Goal: Task Accomplishment & Management: Manage account settings

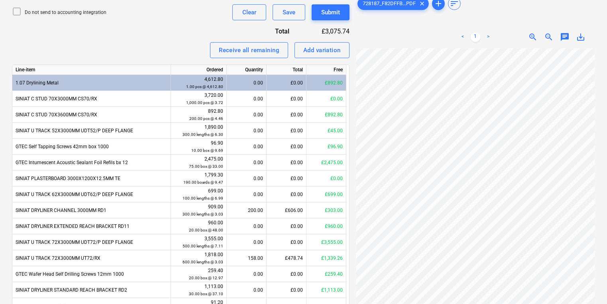
scroll to position [31, 131]
click at [143, 11] on div "Do not send to accounting integration Clear Save Submit" at bounding box center [181, 12] width 338 height 16
click at [104, 5] on div "Do not send to accounting integration Clear Save Submit" at bounding box center [181, 12] width 338 height 16
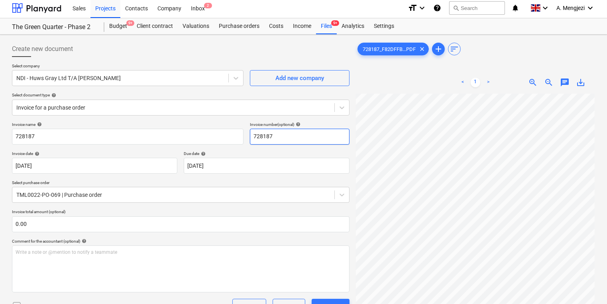
scroll to position [0, 0]
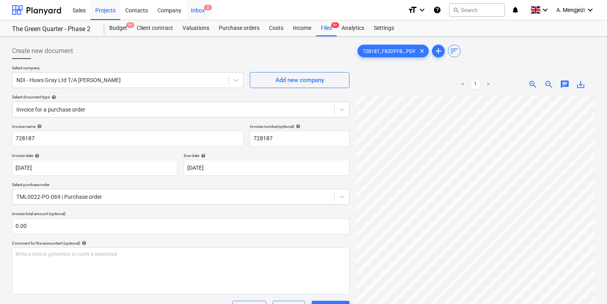
click at [204, 16] on div "Inbox 2" at bounding box center [198, 10] width 24 height 20
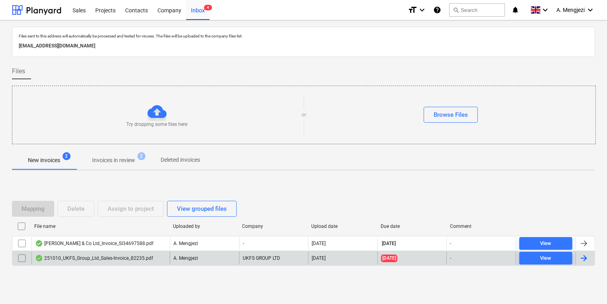
click at [23, 256] on input "checkbox" at bounding box center [22, 258] width 13 height 13
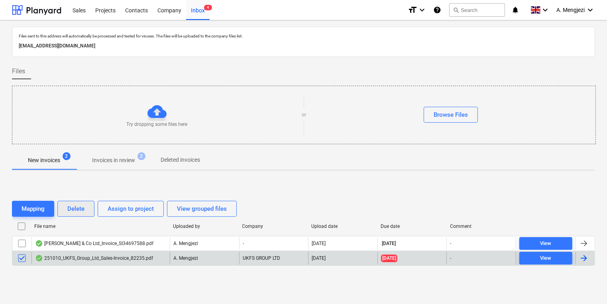
click at [62, 201] on button "Delete" at bounding box center [75, 209] width 37 height 16
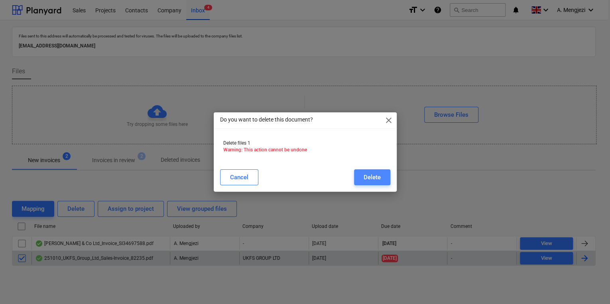
click at [365, 174] on div "Delete" at bounding box center [372, 177] width 17 height 10
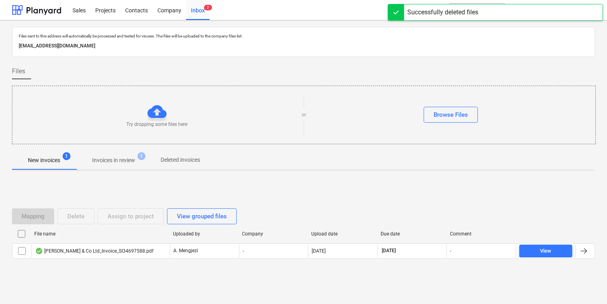
click at [101, 162] on p "Invoices in review" at bounding box center [113, 160] width 43 height 8
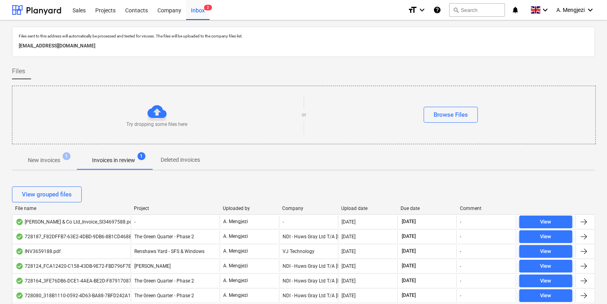
click at [204, 196] on div "View grouped files" at bounding box center [303, 195] width 583 height 16
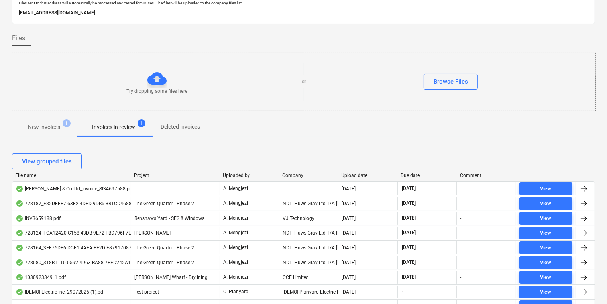
scroll to position [64, 0]
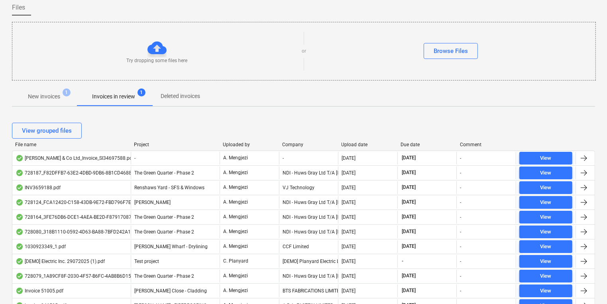
click at [297, 143] on div "Company" at bounding box center [308, 145] width 53 height 6
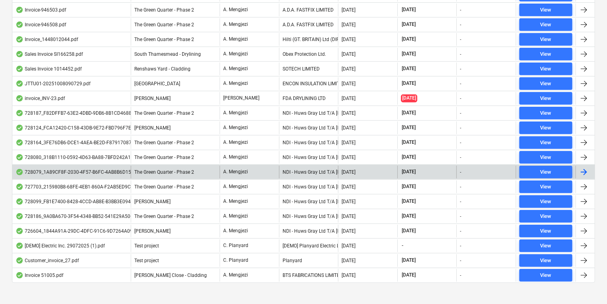
scroll to position [479, 0]
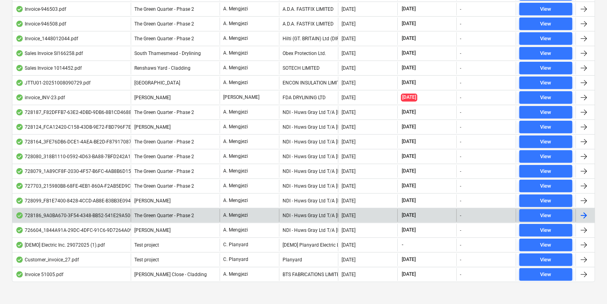
click at [201, 214] on div "The Green Quarter - Phase 2" at bounding box center [175, 215] width 89 height 13
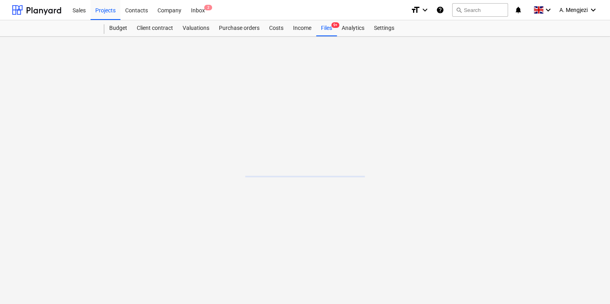
click at [201, 214] on main at bounding box center [305, 171] width 610 height 268
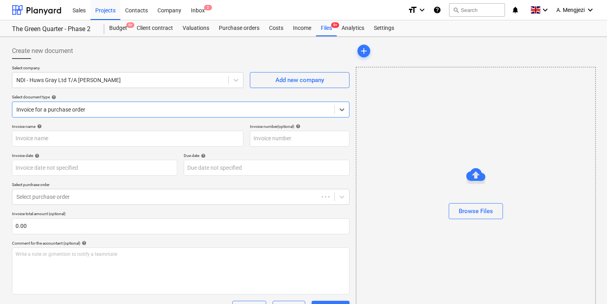
type input "728186"
type input "[DATE]"
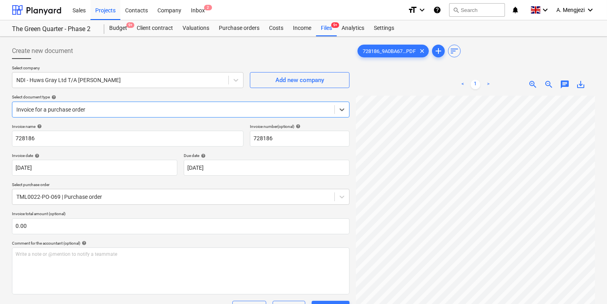
scroll to position [46, 123]
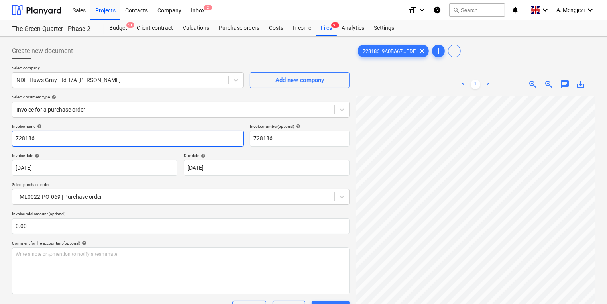
drag, startPoint x: 201, startPoint y: 214, endPoint x: 171, endPoint y: 144, distance: 75.7
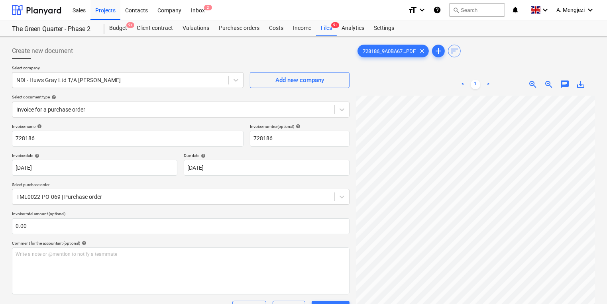
scroll to position [131, 75]
click at [607, 195] on html "Sales Projects Contacts Company Inbox 2 format_size keyboard_arrow_down help se…" at bounding box center [303, 152] width 607 height 304
click at [607, 137] on html "Sales Projects Contacts Company Inbox 2 format_size keyboard_arrow_down help se…" at bounding box center [303, 152] width 607 height 304
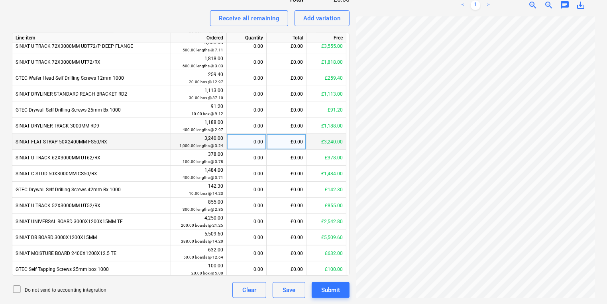
scroll to position [166, 0]
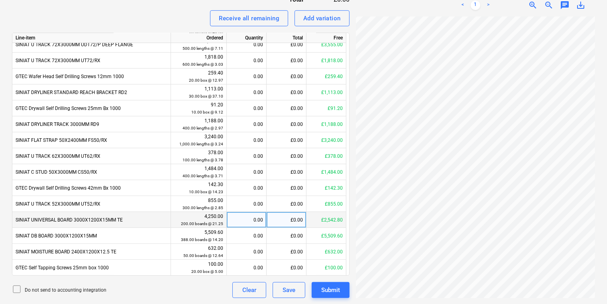
click at [240, 222] on div "0.00" at bounding box center [246, 220] width 33 height 16
type input "40"
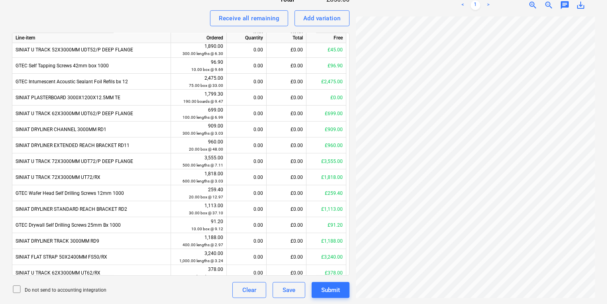
scroll to position [38, 0]
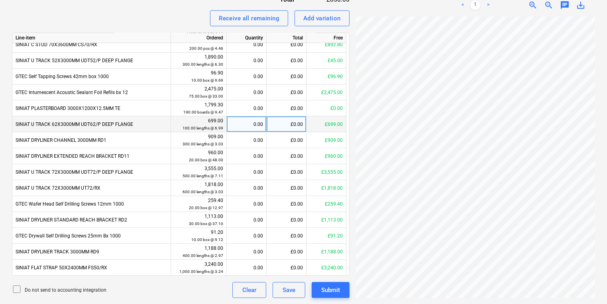
click at [249, 124] on div "0.00" at bounding box center [246, 124] width 33 height 16
type input "100"
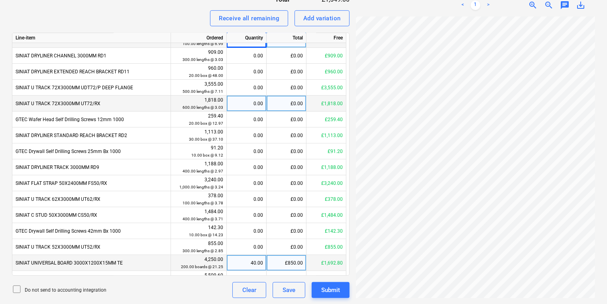
scroll to position [134, 0]
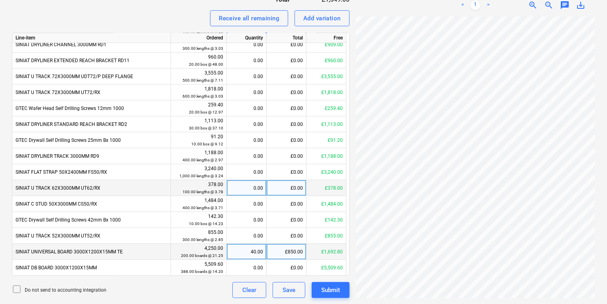
click at [246, 186] on div "0.00" at bounding box center [246, 188] width 33 height 16
type input "100"
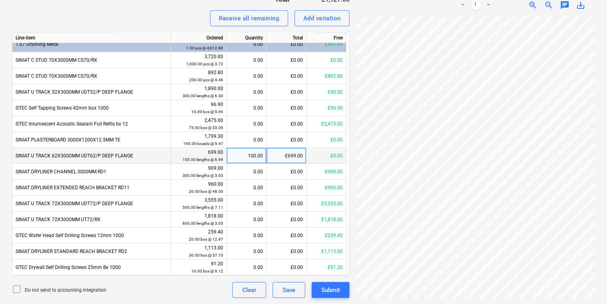
scroll to position [0, 0]
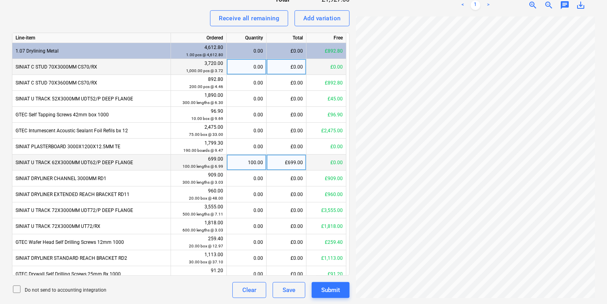
click at [254, 62] on div "0.00" at bounding box center [246, 67] width 33 height 16
type input "400"
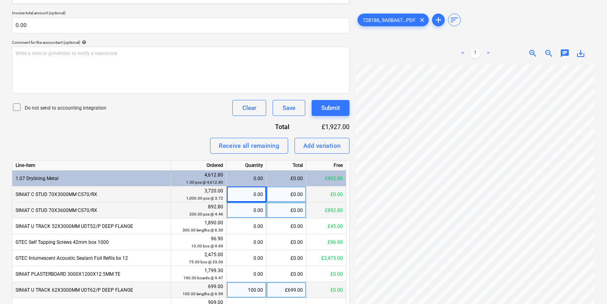
scroll to position [239, 132]
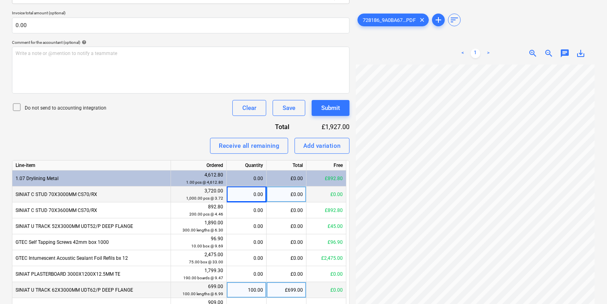
click at [262, 196] on div "0.00" at bounding box center [246, 195] width 33 height 16
type input "400"
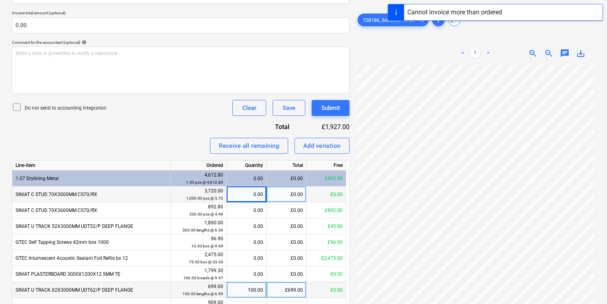
click at [333, 193] on div "£0.00" at bounding box center [327, 195] width 40 height 16
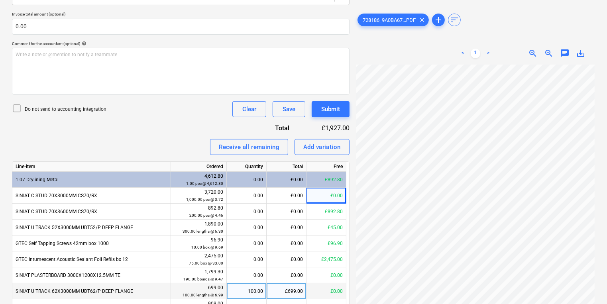
scroll to position [169, 0]
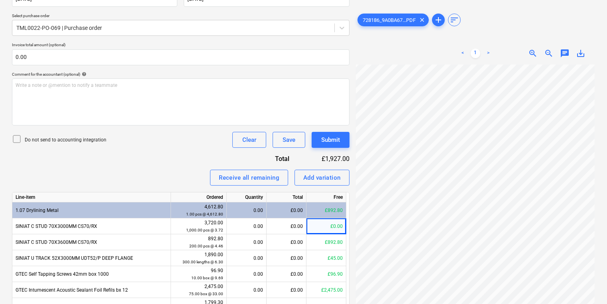
click at [78, 178] on div "Receive all remaining Add variation" at bounding box center [181, 178] width 338 height 16
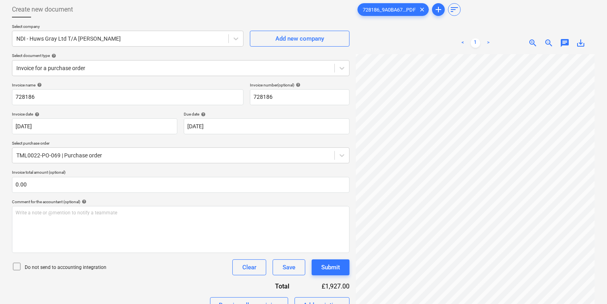
scroll to position [0, 0]
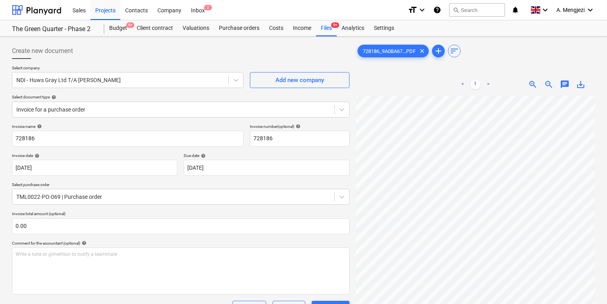
click at [335, 12] on div "Sales Projects Contacts Company Inbox 2" at bounding box center [235, 10] width 334 height 20
click at [328, 35] on div "Files 9+" at bounding box center [326, 28] width 21 height 16
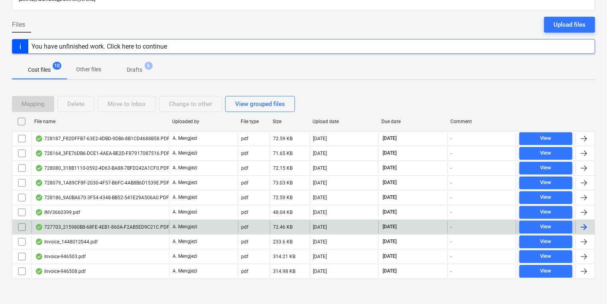
scroll to position [65, 0]
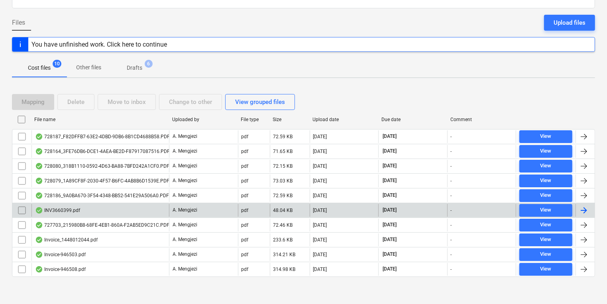
click at [134, 215] on div "INV3660399.pdf" at bounding box center [101, 210] width 138 height 13
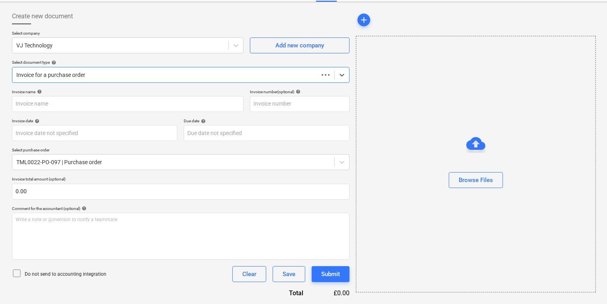
scroll to position [34, 0]
type input "INV3660399"
type input "[DATE]"
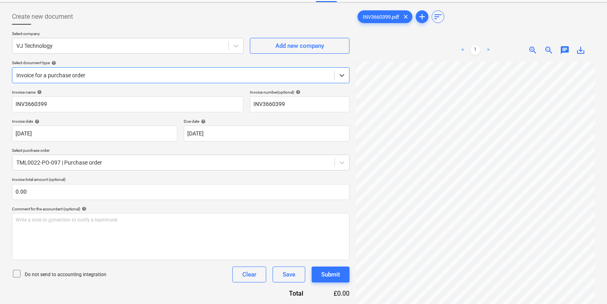
scroll to position [0, 0]
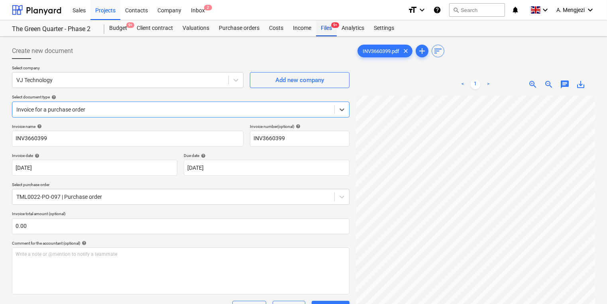
click at [324, 25] on div "Files 9+" at bounding box center [326, 28] width 21 height 16
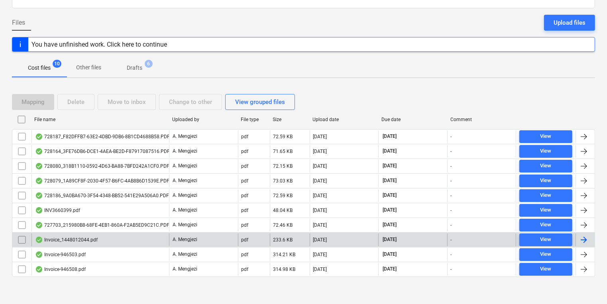
click at [143, 234] on div "Invoice_1448012044.pdf" at bounding box center [101, 240] width 138 height 13
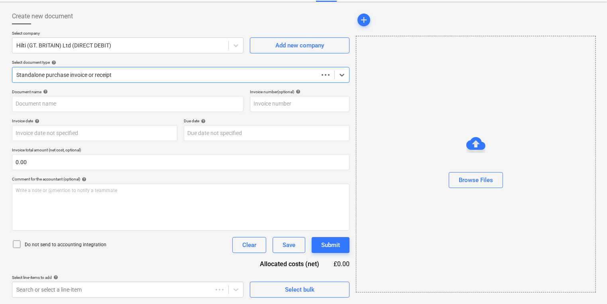
scroll to position [34, 0]
type input "1448012044"
type input "[DATE]"
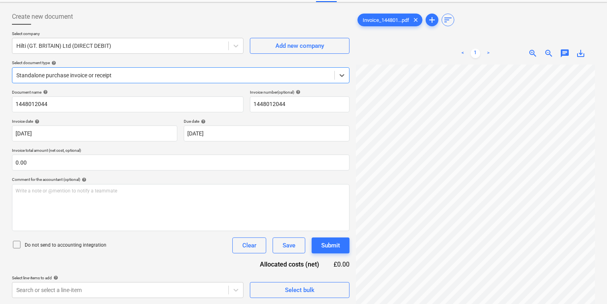
click at [154, 78] on div at bounding box center [173, 75] width 314 height 8
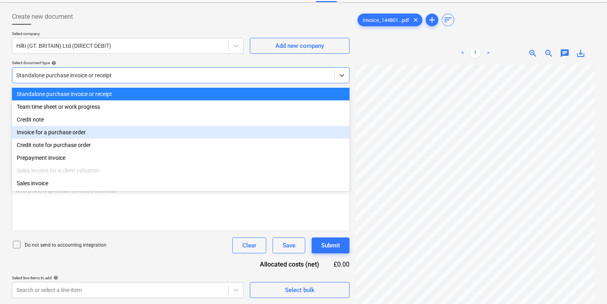
click at [148, 139] on div "Invoice for a purchase order" at bounding box center [181, 132] width 338 height 13
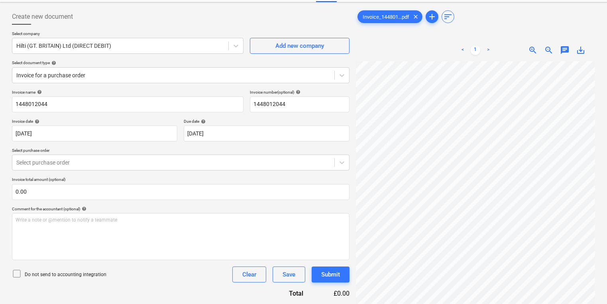
click at [130, 172] on div "Invoice name help 1448012044 Invoice number (optional) help 1448012044 Invoice …" at bounding box center [181, 194] width 338 height 209
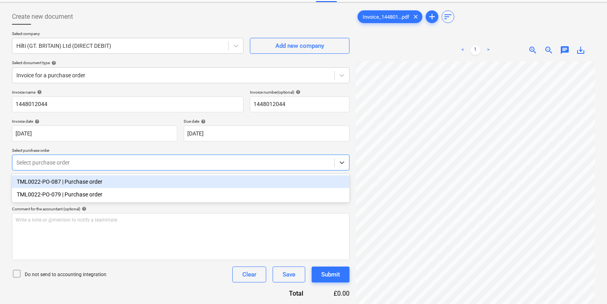
click at [130, 164] on div at bounding box center [173, 163] width 314 height 8
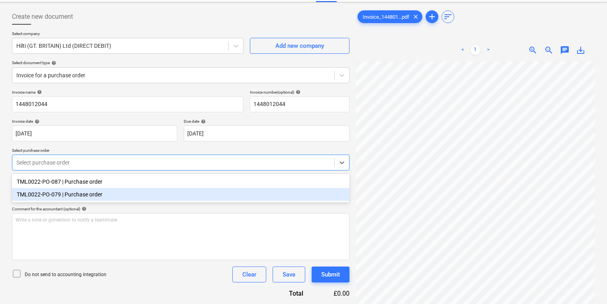
click at [130, 195] on div "TML0022-PO-079 | Purchase order" at bounding box center [181, 194] width 338 height 13
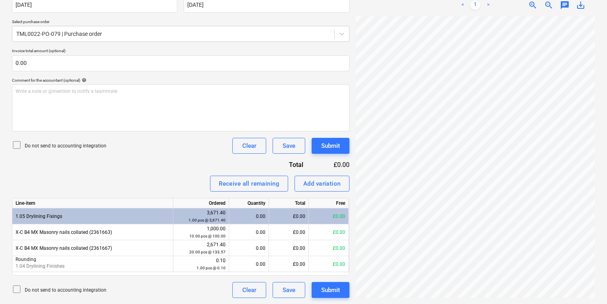
scroll to position [56, 0]
click at [310, 206] on div "Create new document Select company Hilti (GT. BRITAIN) Ltd (DIRECT DEBIT) Add n…" at bounding box center [304, 89] width 590 height 425
click at [149, 230] on div "Create new document Select company Hilti (GT. BRITAIN) Ltd (DIRECT DEBIT) Add n…" at bounding box center [304, 89] width 590 height 425
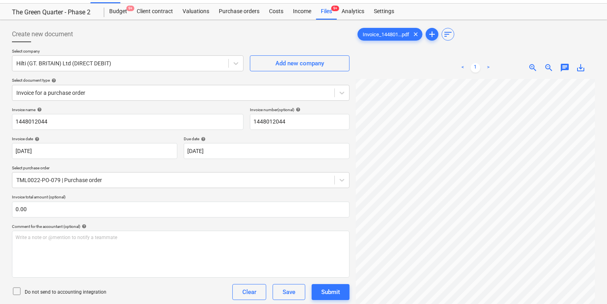
scroll to position [0, 0]
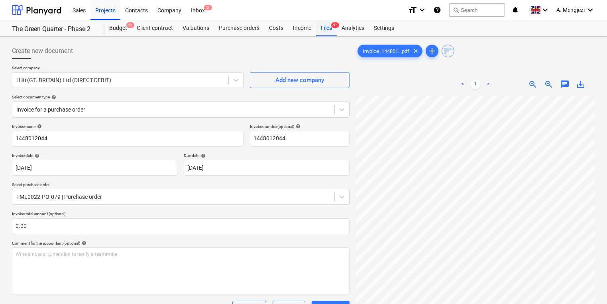
click at [328, 34] on div "Files 9+" at bounding box center [326, 28] width 21 height 16
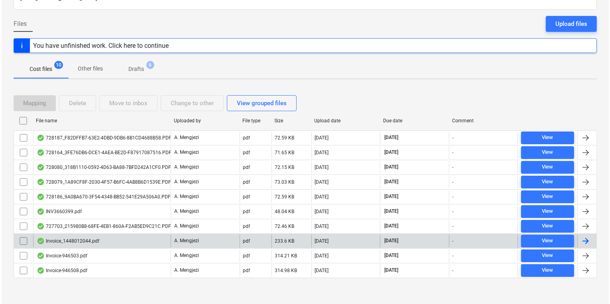
scroll to position [65, 0]
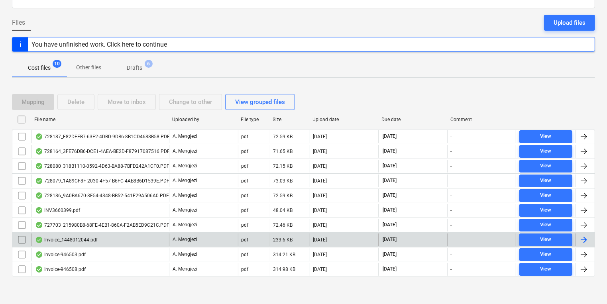
click at [25, 239] on input "checkbox" at bounding box center [22, 240] width 13 height 13
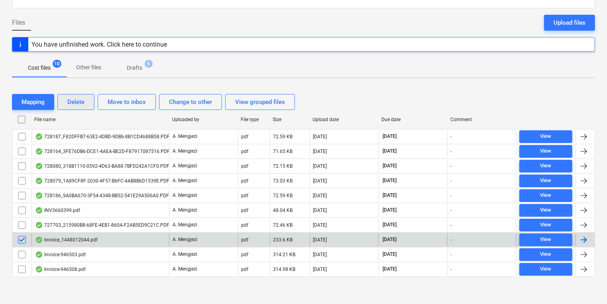
click at [85, 104] on div "Delete" at bounding box center [75, 102] width 17 height 10
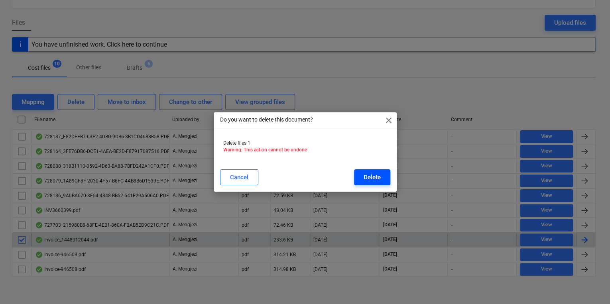
click at [388, 183] on button "Delete" at bounding box center [372, 177] width 36 height 16
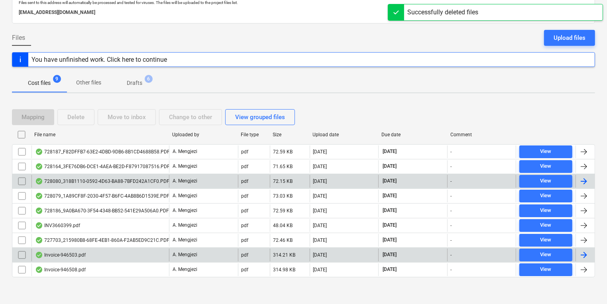
scroll to position [50, 0]
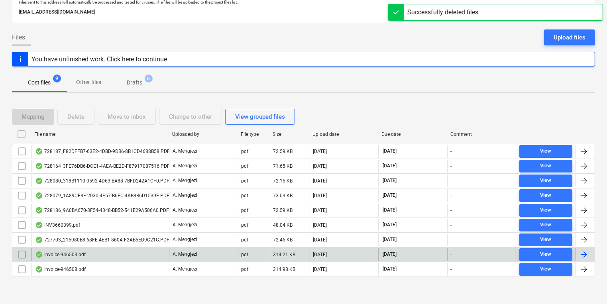
click at [144, 256] on div "Invoice-946503.pdf" at bounding box center [101, 254] width 138 height 13
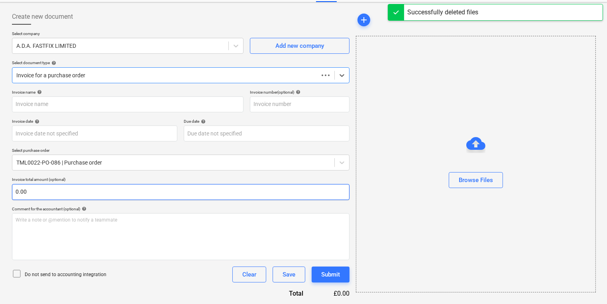
type input "946503"
type input "[DATE]"
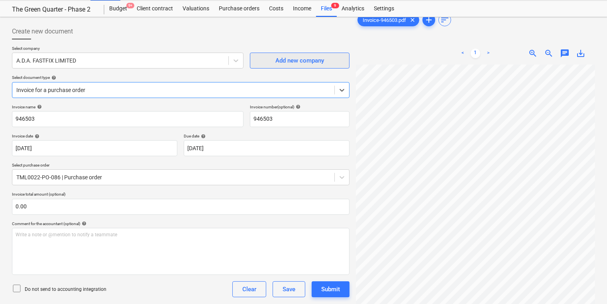
scroll to position [0, 0]
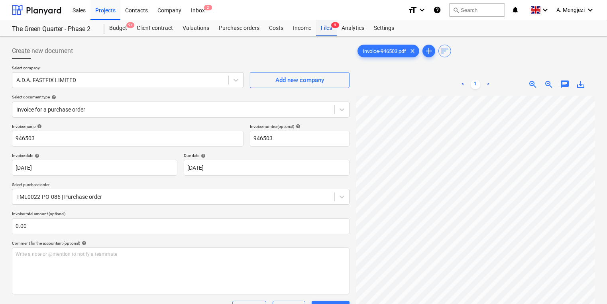
click at [327, 28] on div "Files 9" at bounding box center [326, 28] width 21 height 16
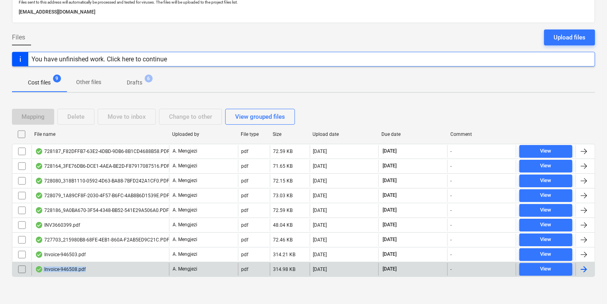
click at [100, 270] on div "Invoice-946508.pdf" at bounding box center [101, 269] width 138 height 13
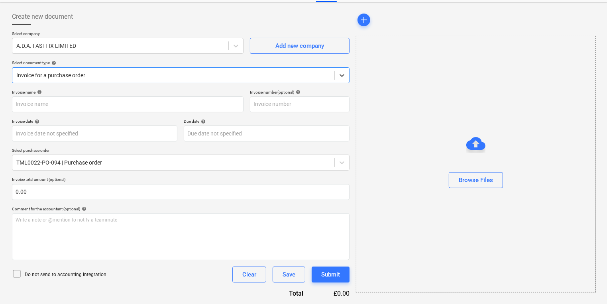
type input "946508"
type input "[DATE]"
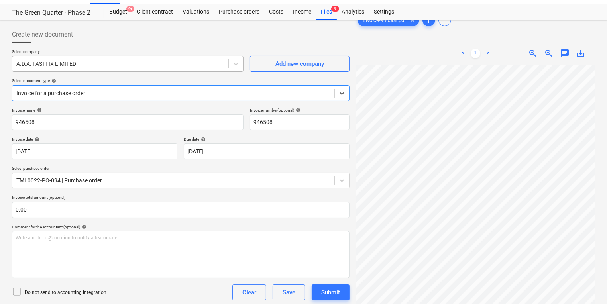
scroll to position [0, 0]
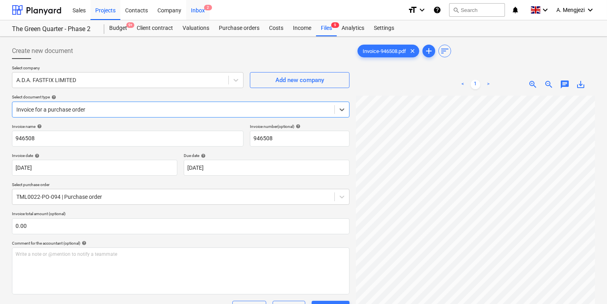
click at [201, 9] on div "Inbox 2" at bounding box center [198, 10] width 24 height 20
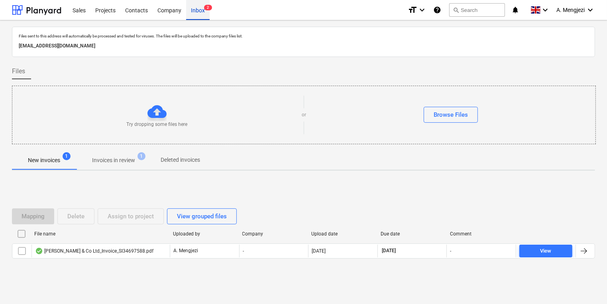
click at [204, 8] on span "2" at bounding box center [208, 8] width 8 height 6
click at [126, 164] on p "Invoices in review" at bounding box center [113, 160] width 43 height 8
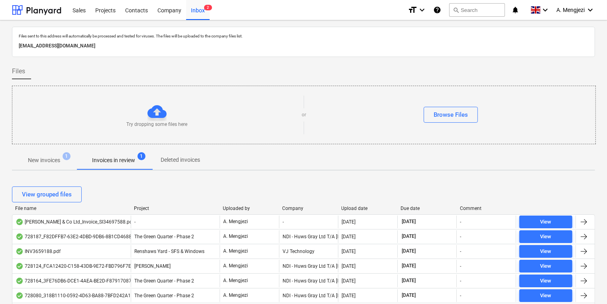
click at [287, 208] on div "Company" at bounding box center [308, 209] width 53 height 6
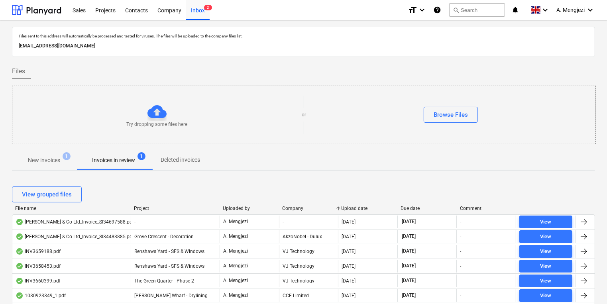
click at [142, 208] on div "Project" at bounding box center [175, 209] width 83 height 6
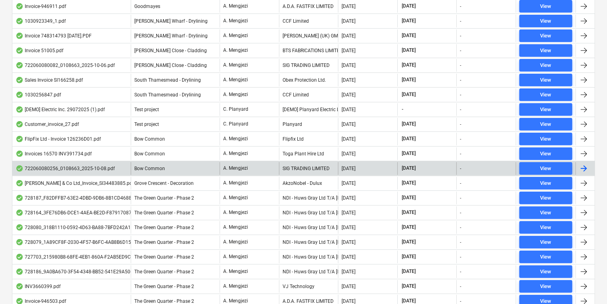
scroll to position [467, 0]
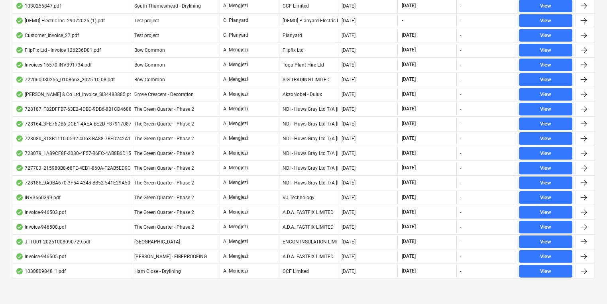
click at [371, 276] on div "File name Project Uploaded by Company Upload date Due date Comment [PERSON_NAME…" at bounding box center [303, 11] width 583 height 544
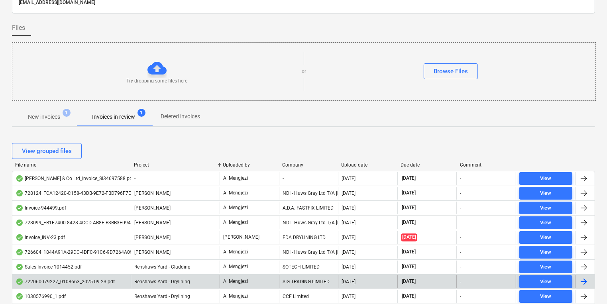
scroll to position [0, 0]
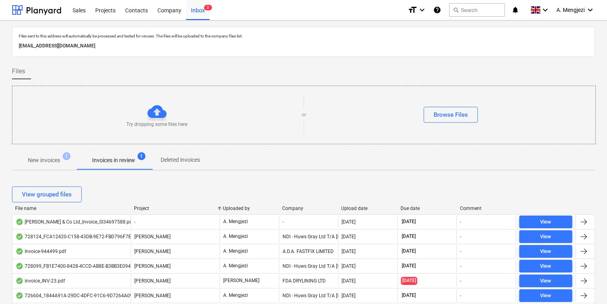
click at [41, 165] on span "New invoices 1" at bounding box center [44, 160] width 64 height 14
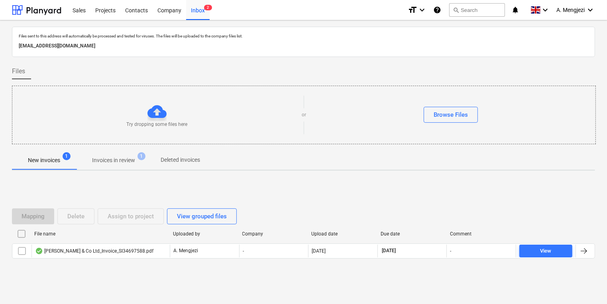
click at [137, 155] on span "Invoices in review 1" at bounding box center [113, 160] width 75 height 14
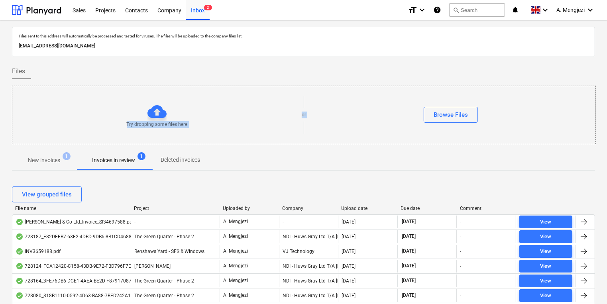
drag, startPoint x: 308, startPoint y: 69, endPoint x: 319, endPoint y: 160, distance: 91.2
click at [319, 160] on div "New invoices 1 Invoices in review 1 Deleted invoices" at bounding box center [303, 160] width 583 height 19
drag, startPoint x: 262, startPoint y: 144, endPoint x: 252, endPoint y: 140, distance: 10.9
click at [261, 144] on div at bounding box center [303, 147] width 583 height 6
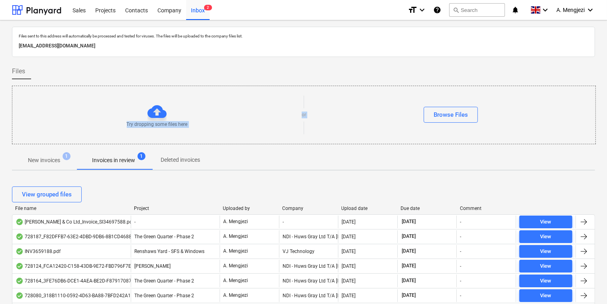
click at [166, 91] on div "Try dropping some files here or Browse Files" at bounding box center [304, 115] width 584 height 59
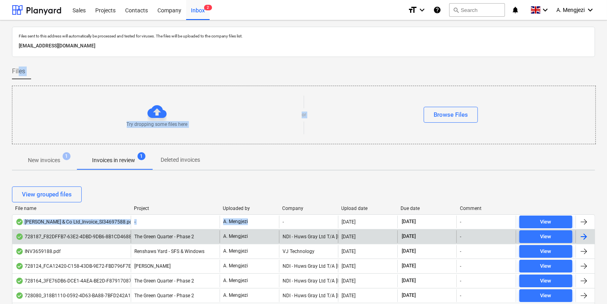
drag, startPoint x: 19, startPoint y: 65, endPoint x: 301, endPoint y: 234, distance: 329.1
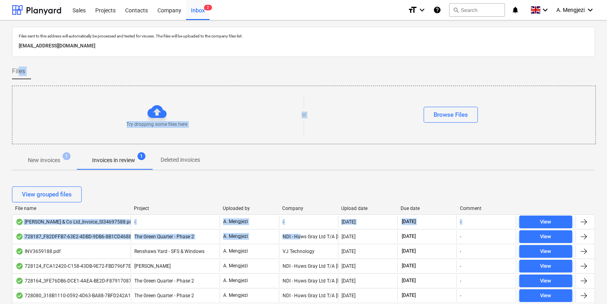
drag, startPoint x: 301, startPoint y: 234, endPoint x: 267, endPoint y: 171, distance: 72.1
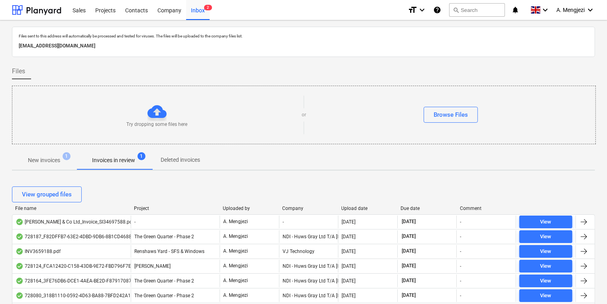
drag, startPoint x: 118, startPoint y: 139, endPoint x: 122, endPoint y: 136, distance: 5.1
click at [122, 136] on div "Try dropping some files here or Browse Files" at bounding box center [304, 115] width 584 height 59
click at [106, 6] on div "Projects" at bounding box center [106, 10] width 30 height 20
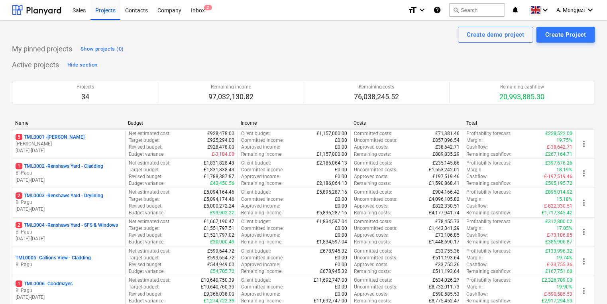
click at [173, 48] on div "My pinned projects Show projects (0)" at bounding box center [303, 49] width 583 height 13
click at [194, 6] on div "Inbox 2" at bounding box center [198, 10] width 24 height 20
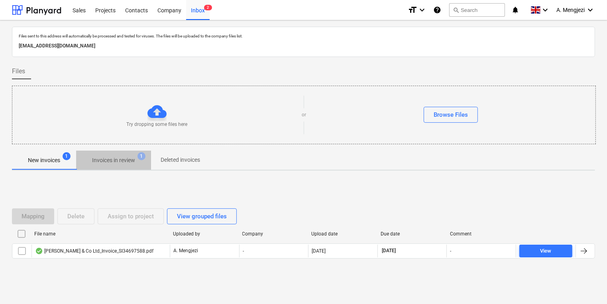
click at [88, 160] on span "Invoices in review 1" at bounding box center [114, 160] width 56 height 8
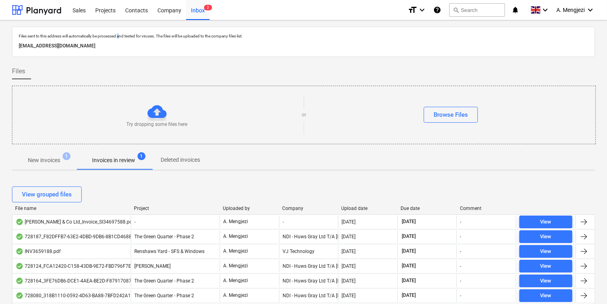
click at [122, 28] on div "Files sent to this address will automatically be processed and tested for virus…" at bounding box center [303, 42] width 583 height 30
drag, startPoint x: 122, startPoint y: 28, endPoint x: 105, endPoint y: 15, distance: 21.9
click at [105, 15] on div "Projects" at bounding box center [106, 10] width 30 height 20
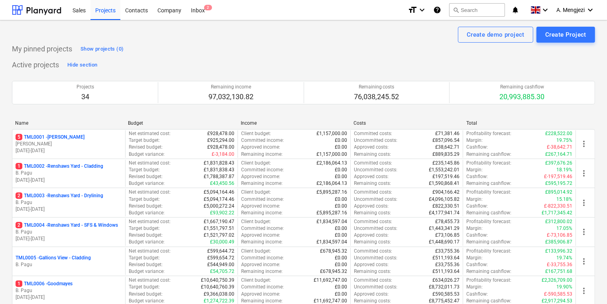
click at [96, 143] on p "[PERSON_NAME]" at bounding box center [69, 144] width 106 height 7
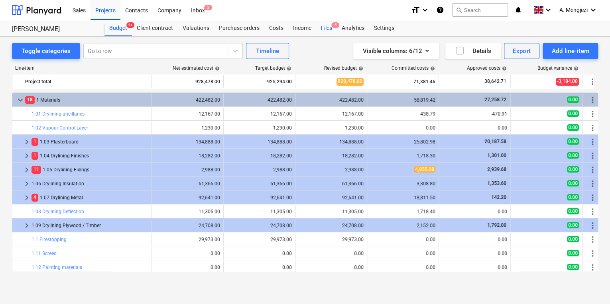
click at [327, 31] on div "Files 5" at bounding box center [326, 28] width 21 height 16
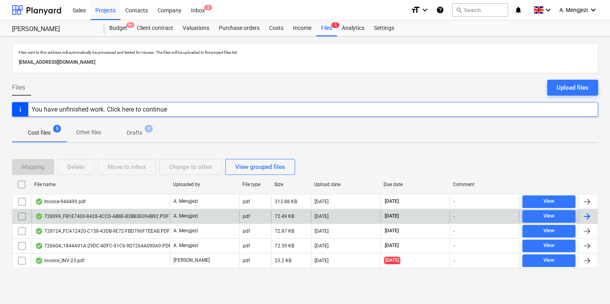
click at [163, 209] on div "728099_FB1E7400-8428-4CCD-AB8E-B3BB3E094B92.PDF A. Mengjezi pdf 72.49 KB [DATE]…" at bounding box center [305, 216] width 586 height 15
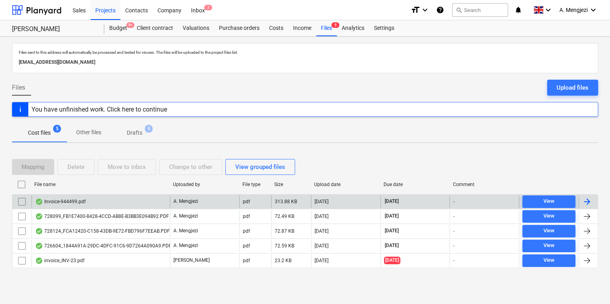
click at [238, 209] on div "728099_FB1E7400-8428-4CCD-AB8E-B3BB3E094B92.PDF A. Mengjezi pdf 72.49 KB [DATE]…" at bounding box center [305, 216] width 586 height 15
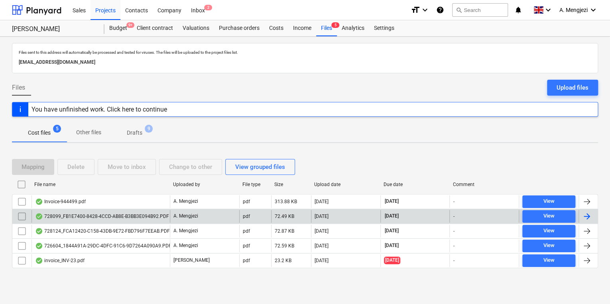
click at [238, 211] on div "A. Mengjezi" at bounding box center [204, 216] width 69 height 13
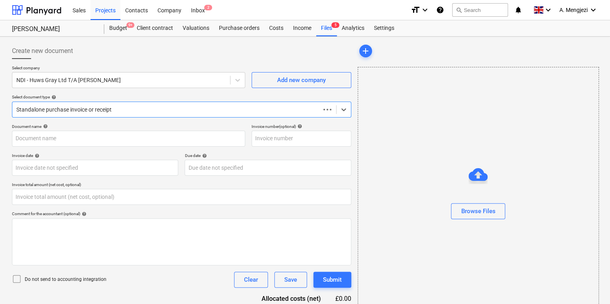
type input "0.00"
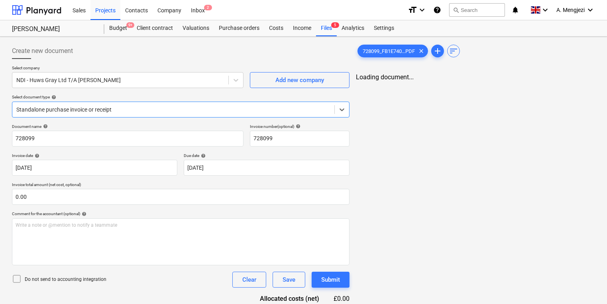
type input "728099"
type input "[DATE]"
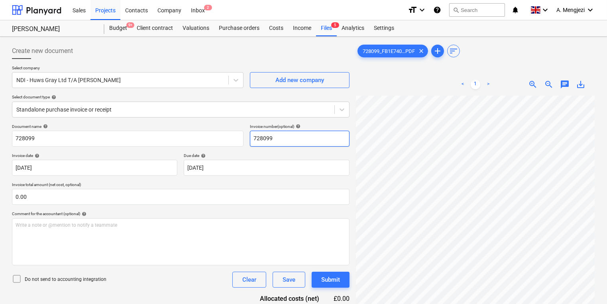
scroll to position [91, 132]
click at [342, 140] on div "Create new document Select company NDI - Huws Gray Ltd T/A [PERSON_NAME] Add ne…" at bounding box center [304, 210] width 590 height 341
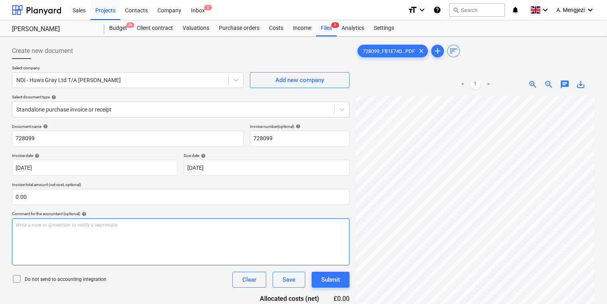
scroll to position [187, 132]
click at [485, 304] on html "Sales Projects Contacts Company Inbox 2 format_size keyboard_arrow_down help se…" at bounding box center [303, 152] width 607 height 304
click at [240, 102] on div "Standalone purchase invoice or receipt" at bounding box center [181, 110] width 338 height 16
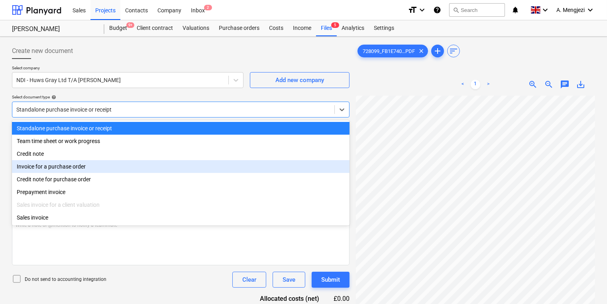
click at [196, 163] on div "Invoice for a purchase order" at bounding box center [181, 166] width 338 height 13
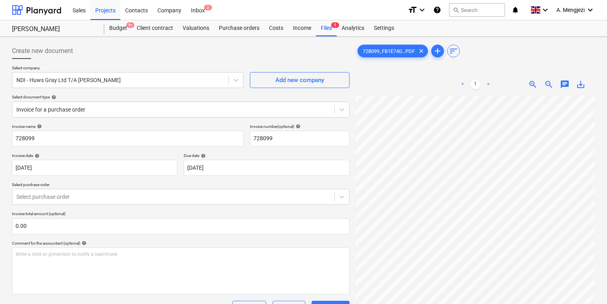
click at [189, 186] on p "Select purchase order" at bounding box center [181, 185] width 338 height 7
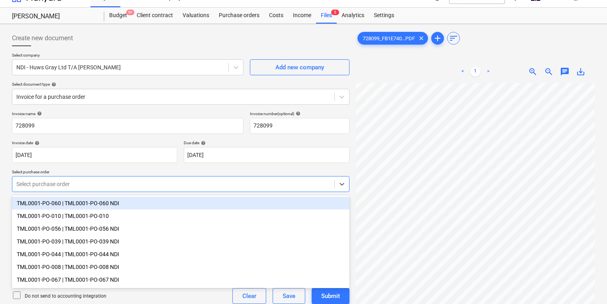
click at [186, 199] on body "Sales Projects Contacts Company Inbox 2 format_size keyboard_arrow_down help se…" at bounding box center [303, 139] width 607 height 304
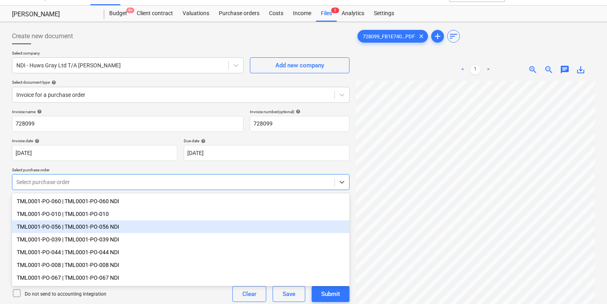
click at [168, 231] on div "TML0001-PO-056 | TML0001-PO-056 NDI" at bounding box center [181, 227] width 338 height 13
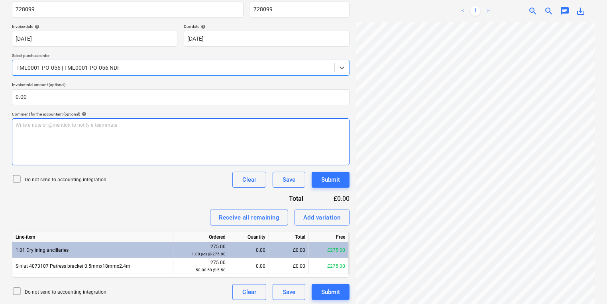
scroll to position [131, 0]
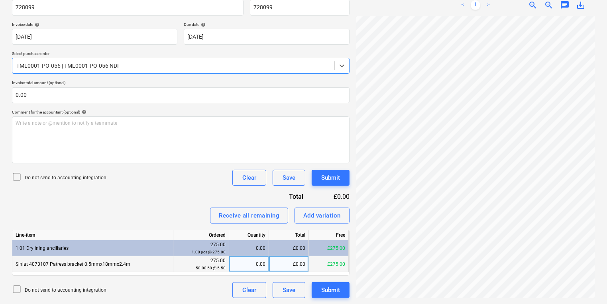
click at [262, 260] on div "0.00" at bounding box center [248, 264] width 33 height 16
type input "50"
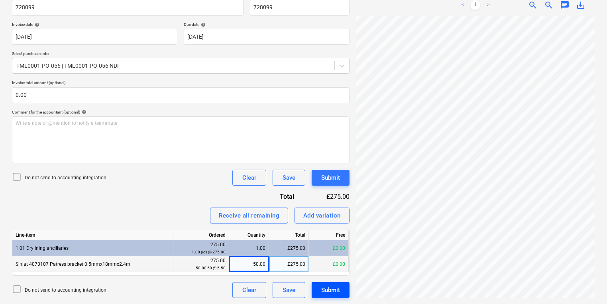
click at [348, 294] on button "Submit" at bounding box center [331, 290] width 38 height 16
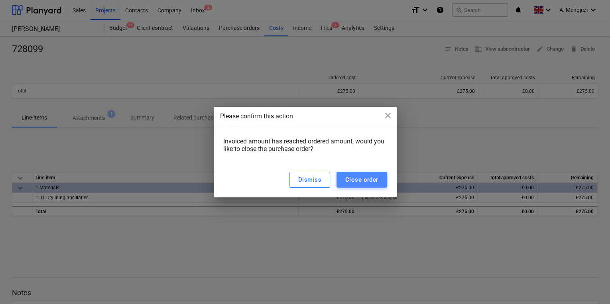
click at [346, 175] on div "Close order" at bounding box center [361, 180] width 33 height 10
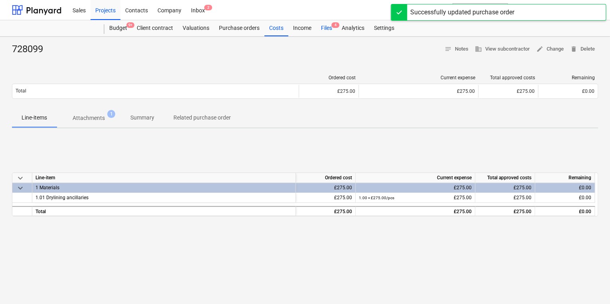
click at [325, 28] on div "Files 4" at bounding box center [326, 28] width 21 height 16
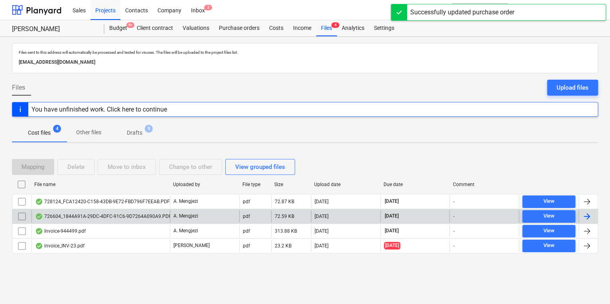
click at [134, 209] on div "726604_1844A91A-29DC-4DFC-91C6-9D7264A090A9.PDF A. Mengjezi pdf 72.59 KB [DATE]…" at bounding box center [305, 216] width 586 height 15
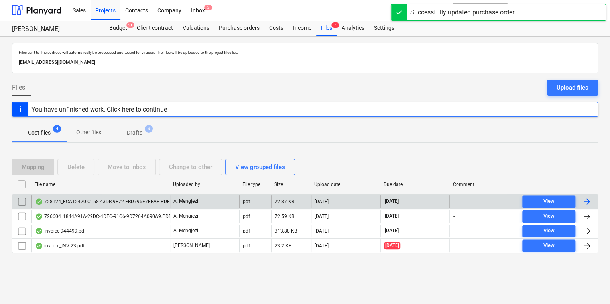
click at [132, 204] on div "728124_FCA12420-C158-43DB-9E72-FBD796F7EEAB.PDF" at bounding box center [101, 201] width 138 height 13
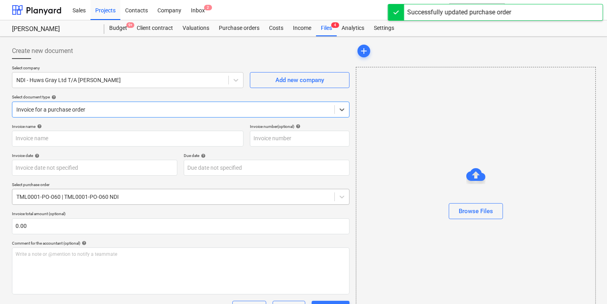
type input "728124"
type input "[DATE]"
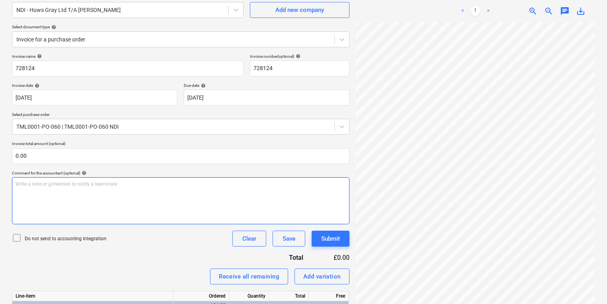
scroll to position [160, 0]
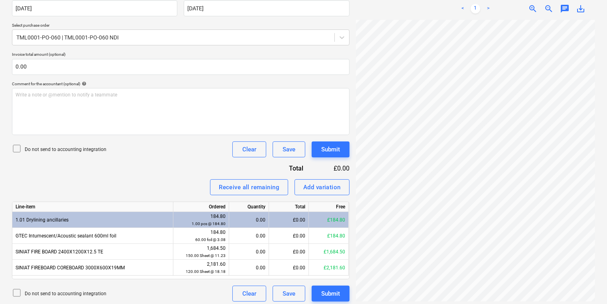
click at [231, 225] on div "0.00" at bounding box center [249, 220] width 40 height 16
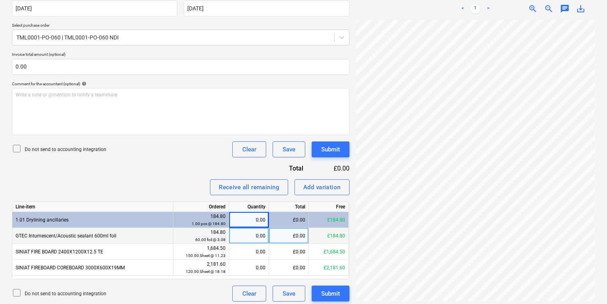
click at [238, 241] on div "0.00" at bounding box center [248, 236] width 33 height 16
click at [259, 242] on div "0.00" at bounding box center [248, 236] width 33 height 16
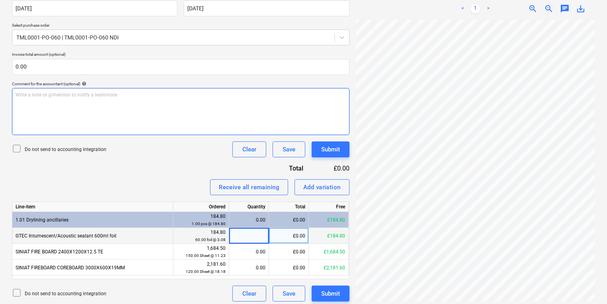
scroll to position [139, 81]
click at [292, 134] on div "Create new document Select company NDI - Huws Gray Ltd T/A [PERSON_NAME] Add ne…" at bounding box center [304, 92] width 590 height 425
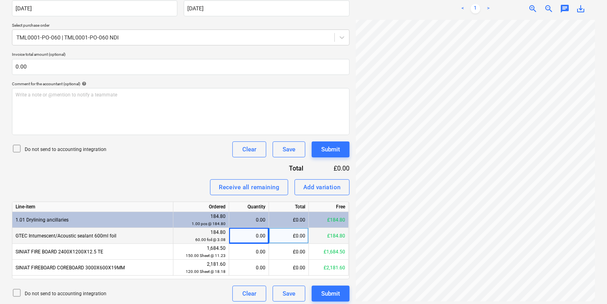
click at [238, 234] on div "0.00" at bounding box center [248, 236] width 33 height 16
type input "60"
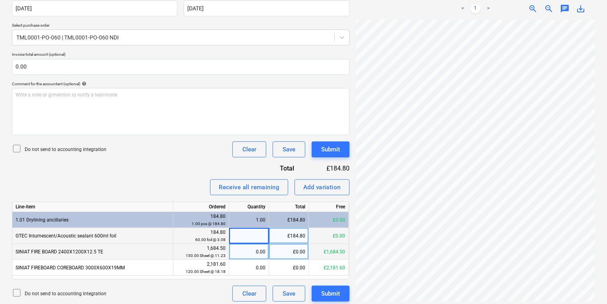
click at [238, 251] on div "0.00" at bounding box center [248, 252] width 33 height 16
type input "150"
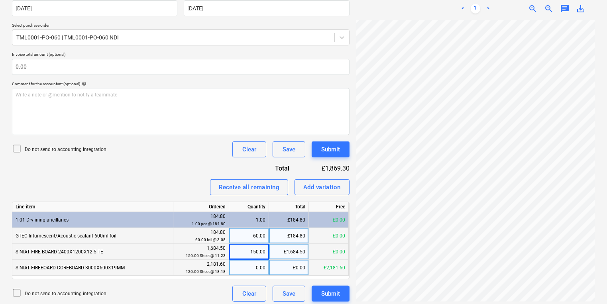
click at [238, 267] on div "0.00" at bounding box center [248, 268] width 33 height 16
type input "120"
drag, startPoint x: 327, startPoint y: 160, endPoint x: 324, endPoint y: 153, distance: 7.1
click at [327, 160] on div "Invoice name help 728124 Invoice number (optional) help 728124 Invoice date hel…" at bounding box center [181, 133] width 338 height 337
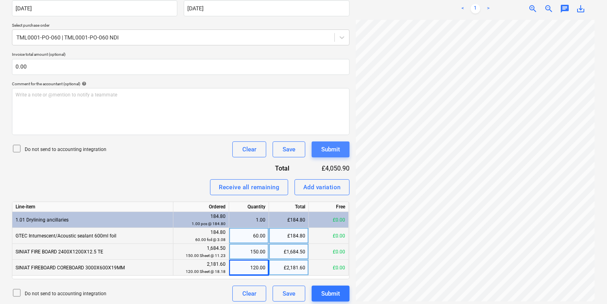
click at [324, 151] on div "Submit" at bounding box center [330, 149] width 19 height 10
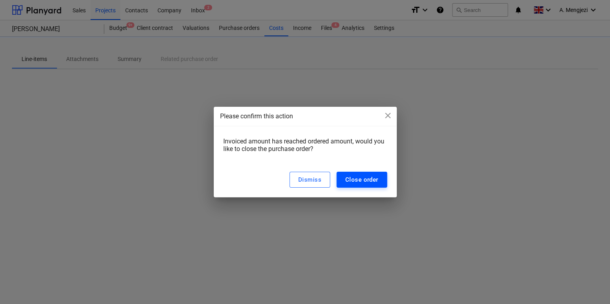
click at [367, 175] on div "Close order" at bounding box center [361, 180] width 33 height 10
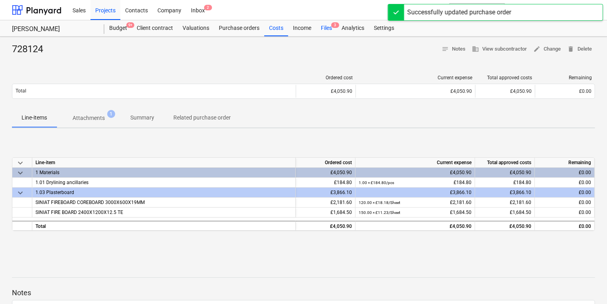
click at [335, 24] on span "3" at bounding box center [335, 25] width 8 height 6
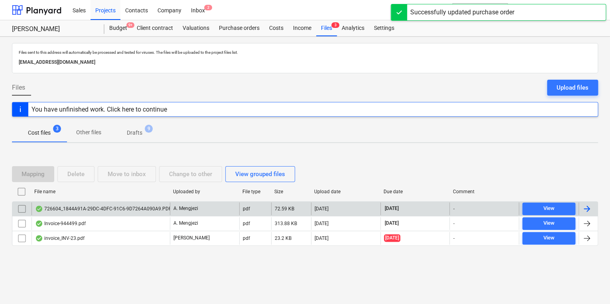
click at [235, 215] on div "726604_1844A91A-29DC-4DFC-91C6-9D7264A090A9.PDF A. Mengjezi pdf 72.59 KB [DATE]…" at bounding box center [305, 208] width 586 height 15
click at [235, 203] on div "A. Mengjezi" at bounding box center [204, 209] width 69 height 13
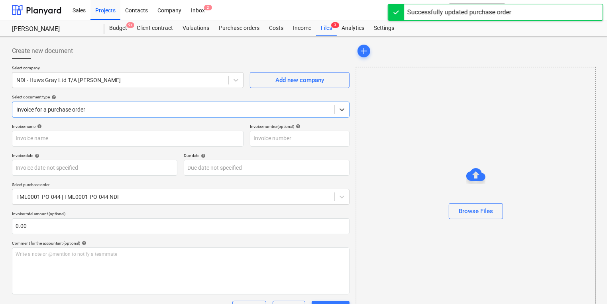
type input "726604"
type input "[DATE]"
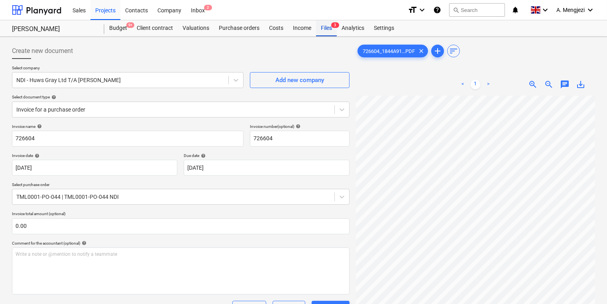
click at [323, 26] on div "Files 3" at bounding box center [326, 28] width 21 height 16
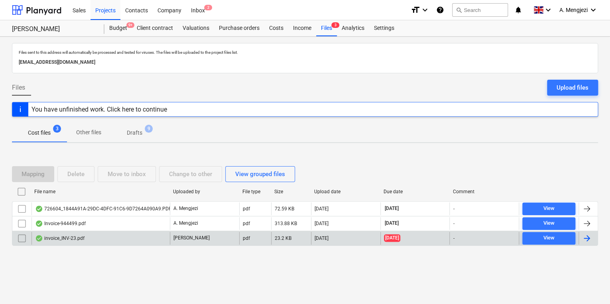
click at [107, 238] on div "invoice_INV-23.pdf" at bounding box center [101, 238] width 138 height 13
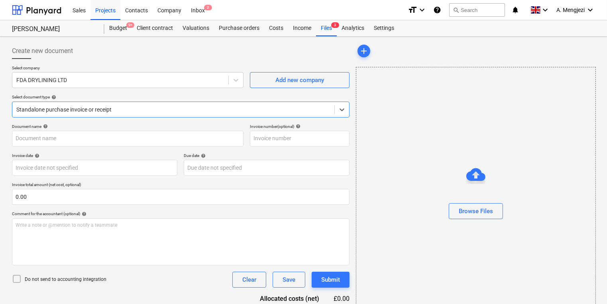
type input "INV-23"
type input "[DATE]"
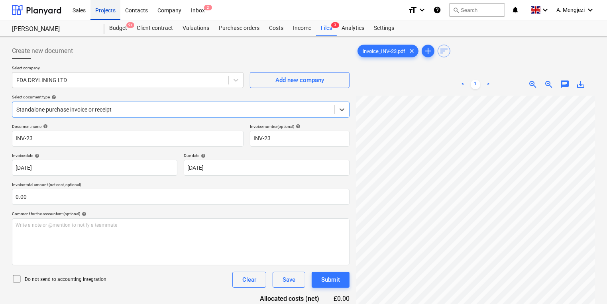
click at [94, 11] on div "Projects" at bounding box center [106, 10] width 30 height 20
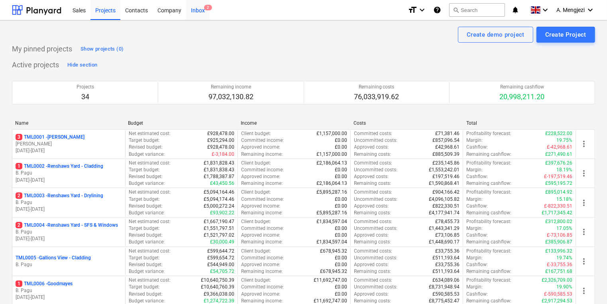
click at [199, 8] on div "Inbox 2" at bounding box center [198, 10] width 24 height 20
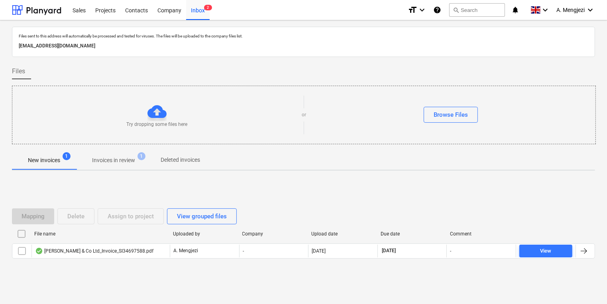
click at [133, 161] on p "Invoices in review" at bounding box center [113, 160] width 43 height 8
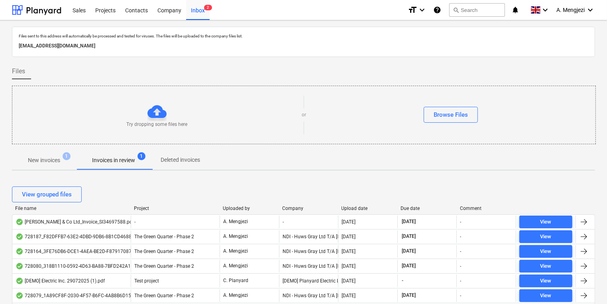
click at [305, 206] on div "Company" at bounding box center [308, 209] width 53 height 6
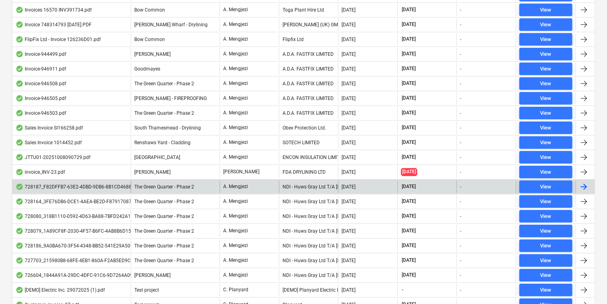
scroll to position [437, 0]
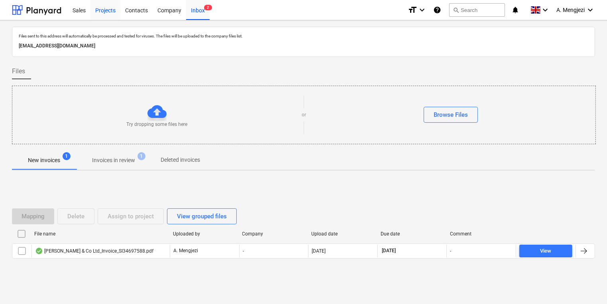
click at [105, 10] on div "Projects" at bounding box center [106, 10] width 30 height 20
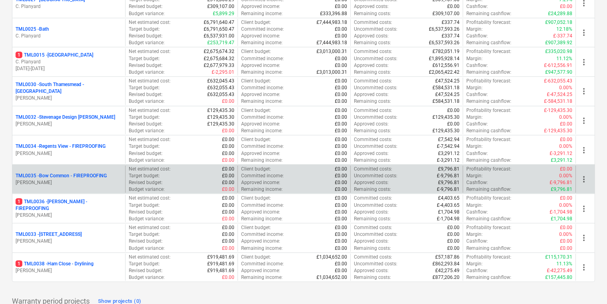
scroll to position [884, 0]
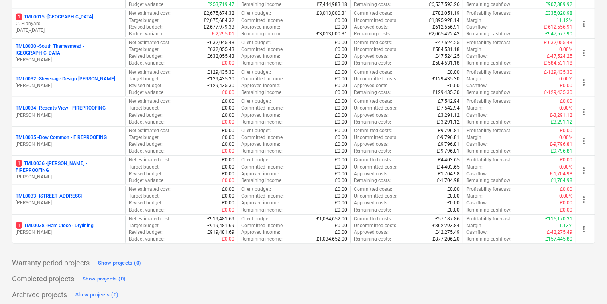
click at [77, 165] on p "1 TML0036 - Montgomery - FIREPROOFING" at bounding box center [69, 167] width 106 height 14
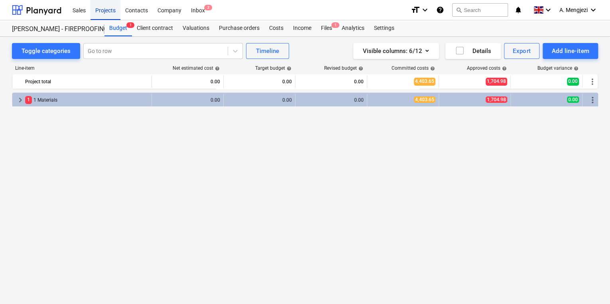
click at [100, 7] on div "Projects" at bounding box center [106, 10] width 30 height 20
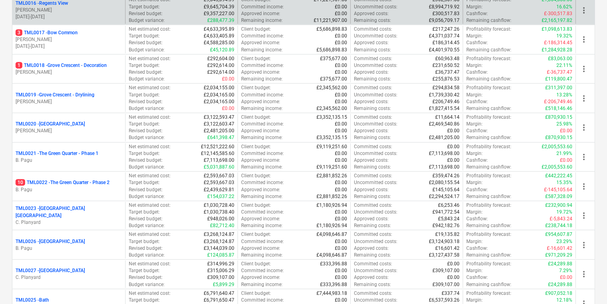
scroll to position [606, 0]
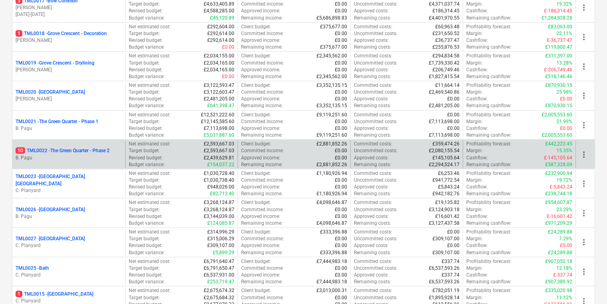
click at [106, 155] on p "B. Pagu" at bounding box center [69, 158] width 106 height 7
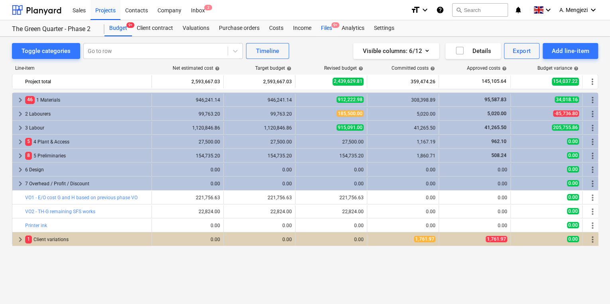
click at [331, 28] on div "Files 9+" at bounding box center [326, 28] width 21 height 16
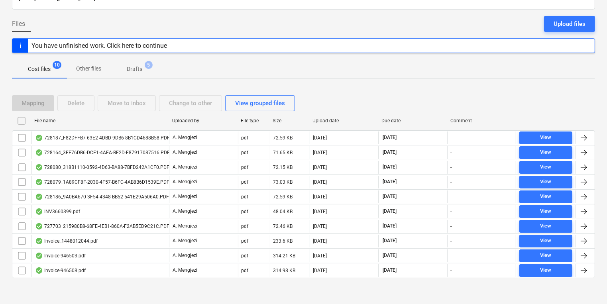
scroll to position [65, 0]
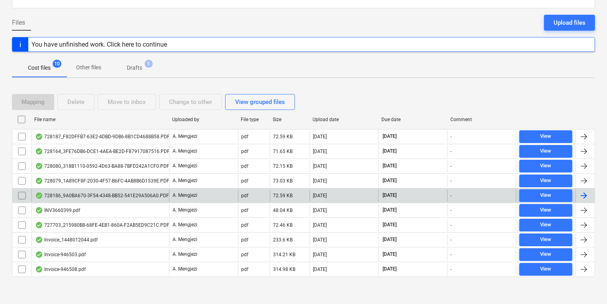
click at [118, 198] on div "728186_9A0BA670-3F54-4348-BB52-541E29A506A0.PDF" at bounding box center [101, 195] width 138 height 13
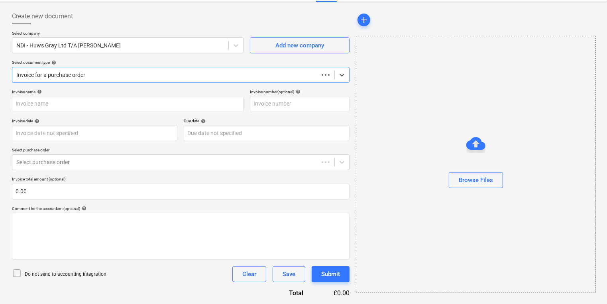
scroll to position [34, 0]
type input "728186"
type input "[DATE]"
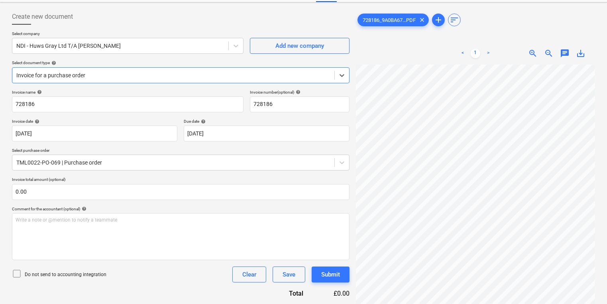
scroll to position [96, 0]
click at [341, 178] on div "Create new document Select company NDI - Huws Gray Ltd T/A [PERSON_NAME] Add ne…" at bounding box center [304, 301] width 590 height 590
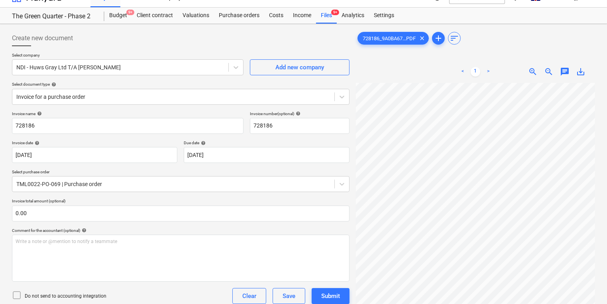
scroll to position [0, 0]
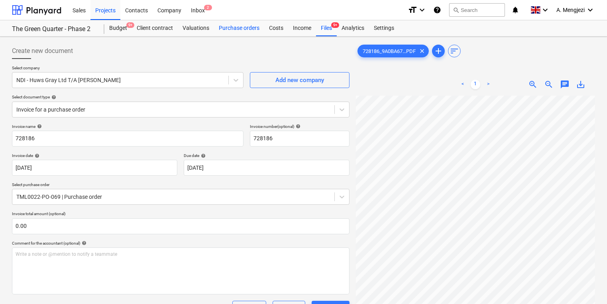
click at [249, 28] on div "Purchase orders" at bounding box center [239, 28] width 50 height 16
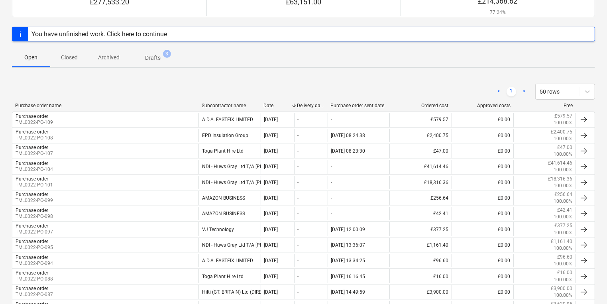
scroll to position [96, 0]
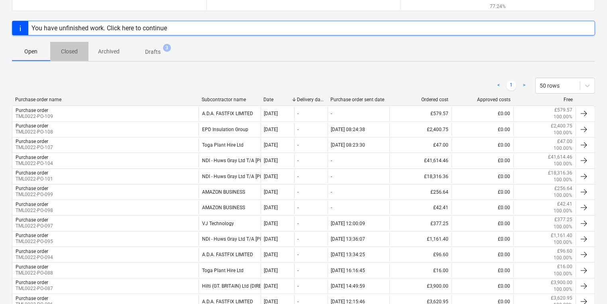
click at [81, 54] on span "Closed" at bounding box center [69, 51] width 38 height 13
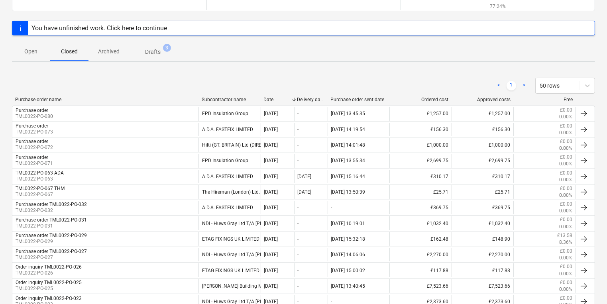
click at [33, 51] on p "Open" at bounding box center [31, 51] width 19 height 8
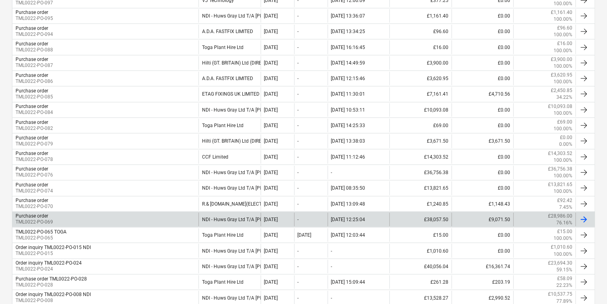
click at [111, 219] on div "Purchase order TML0022-PO-069" at bounding box center [105, 220] width 186 height 14
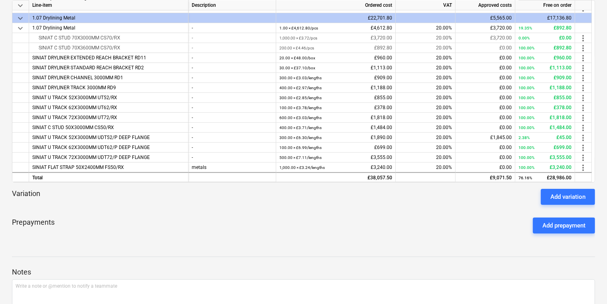
scroll to position [126, 0]
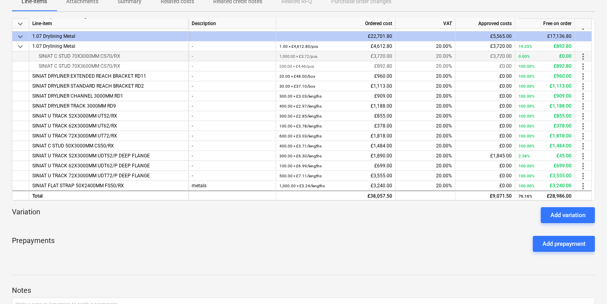
click at [561, 51] on div "0.00% £0.00" at bounding box center [545, 56] width 53 height 10
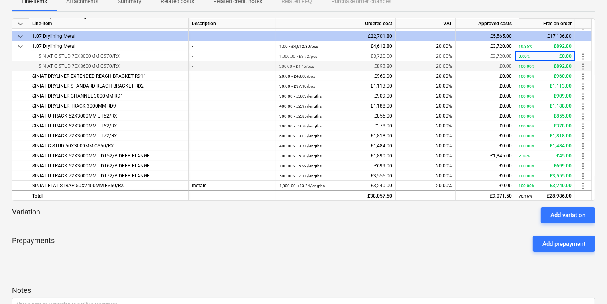
click at [212, 66] on div "-" at bounding box center [232, 66] width 81 height 10
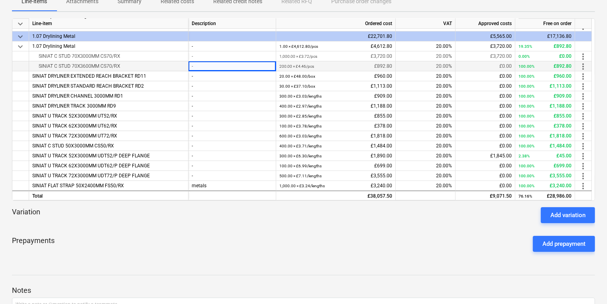
click at [204, 61] on div "-" at bounding box center [232, 66] width 81 height 10
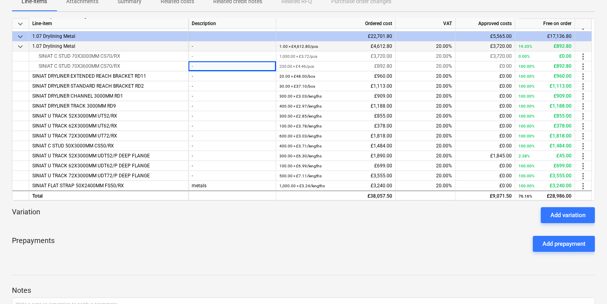
click at [349, 43] on div "1.00 × £4,612.80 / pcs £4,612.80" at bounding box center [336, 46] width 113 height 10
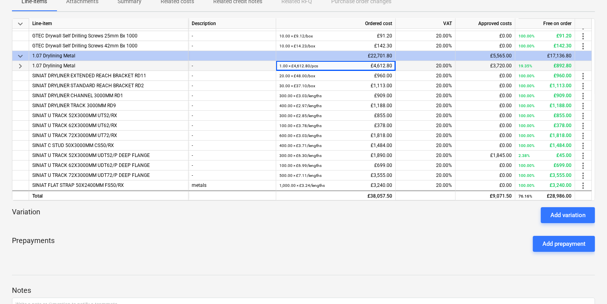
click at [354, 52] on div "£22,701.80" at bounding box center [336, 56] width 113 height 10
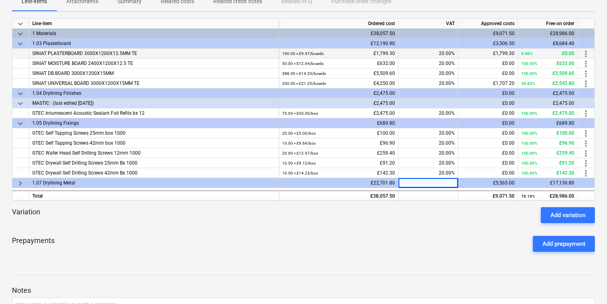
scroll to position [0, 0]
click at [351, 226] on div at bounding box center [303, 226] width 583 height 6
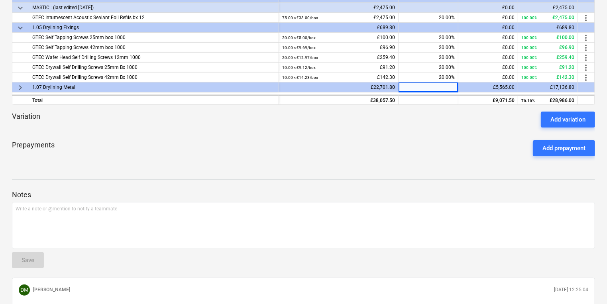
scroll to position [222, 0]
click at [15, 79] on div at bounding box center [20, 78] width 17 height 10
click at [22, 87] on span "keyboard_arrow_right" at bounding box center [21, 88] width 10 height 10
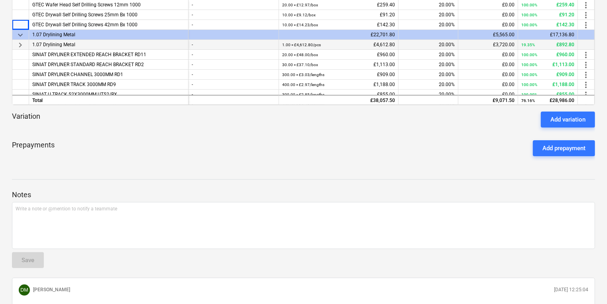
scroll to position [96, 0]
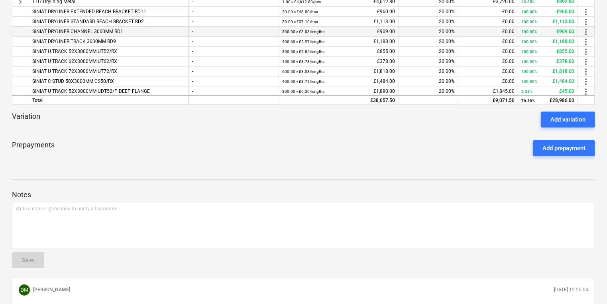
click at [169, 29] on div "SINIAT DRYLINER CHANNEL 3000MM RD1" at bounding box center [109, 32] width 160 height 10
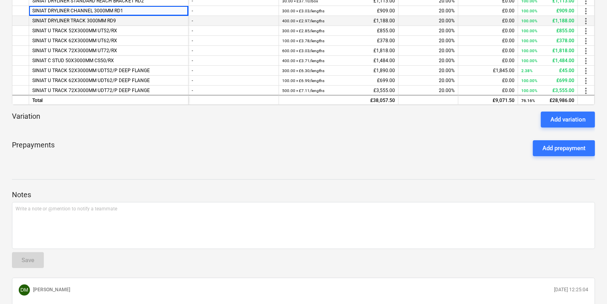
scroll to position [130, 0]
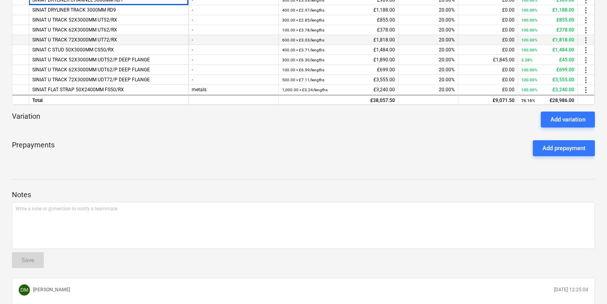
click at [179, 35] on div "SINIAT U TRACK 72X3000MM UT72/RX" at bounding box center [109, 40] width 160 height 10
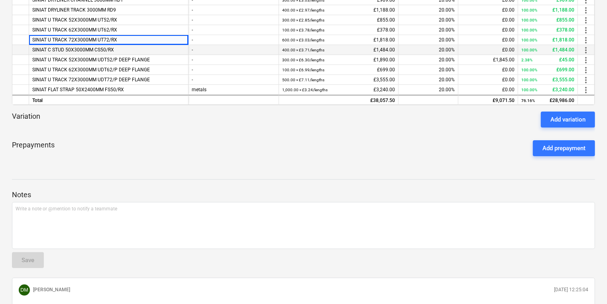
click at [227, 47] on div "-" at bounding box center [234, 50] width 84 height 10
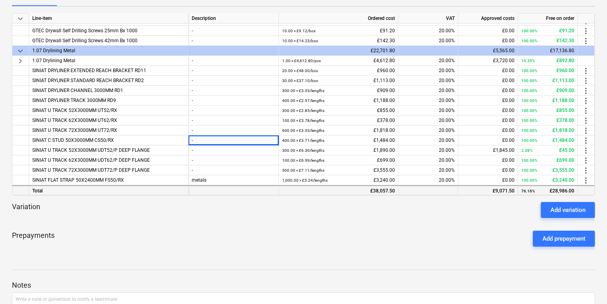
scroll to position [94, 0]
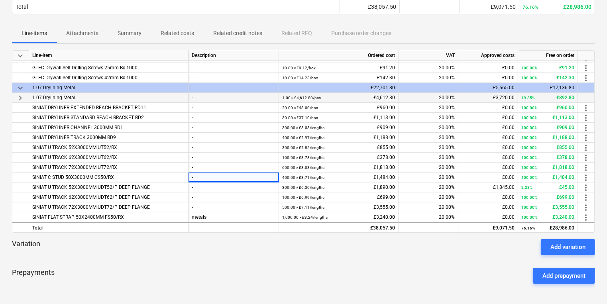
click at [21, 93] on span "keyboard_arrow_right" at bounding box center [21, 98] width 10 height 10
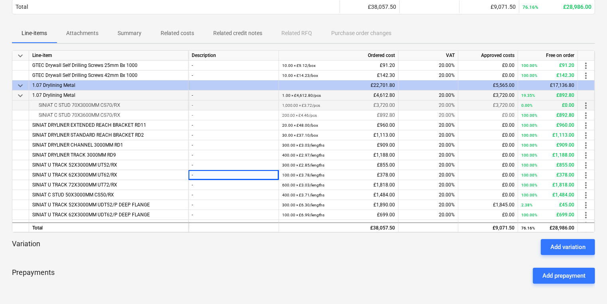
click at [570, 102] on div "0.00% £0.00" at bounding box center [548, 105] width 53 height 10
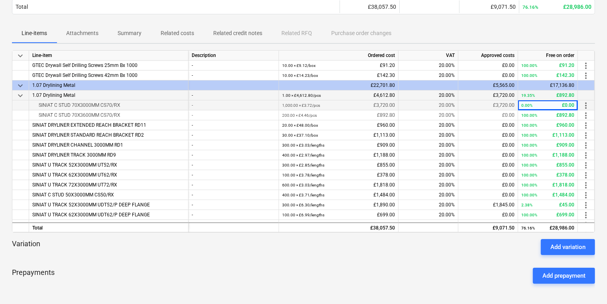
click at [570, 102] on div "0.00% £0.00" at bounding box center [548, 105] width 53 height 10
drag, startPoint x: 570, startPoint y: 102, endPoint x: 551, endPoint y: 100, distance: 19.3
click at [554, 100] on div "0.00% £0.00" at bounding box center [548, 105] width 53 height 10
click at [438, 100] on div "20.00%" at bounding box center [429, 105] width 60 height 10
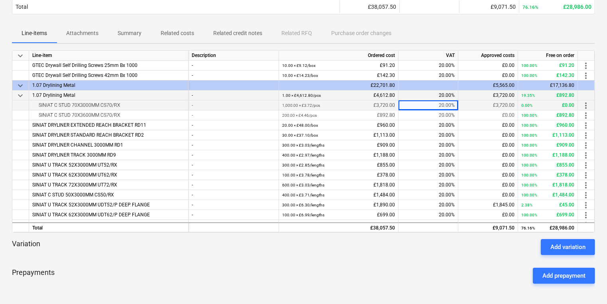
click at [365, 105] on div "1,000.00 × £3.72 / pcs £3,720.00" at bounding box center [338, 105] width 113 height 10
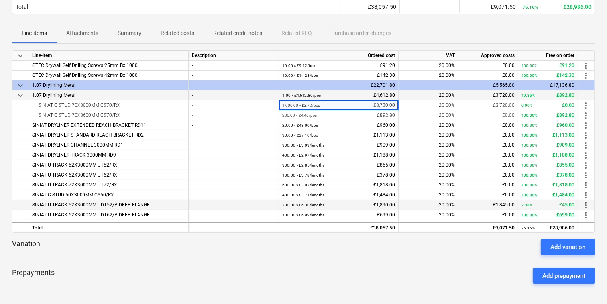
scroll to position [150, 0]
